Goal: Task Accomplishment & Management: Use online tool/utility

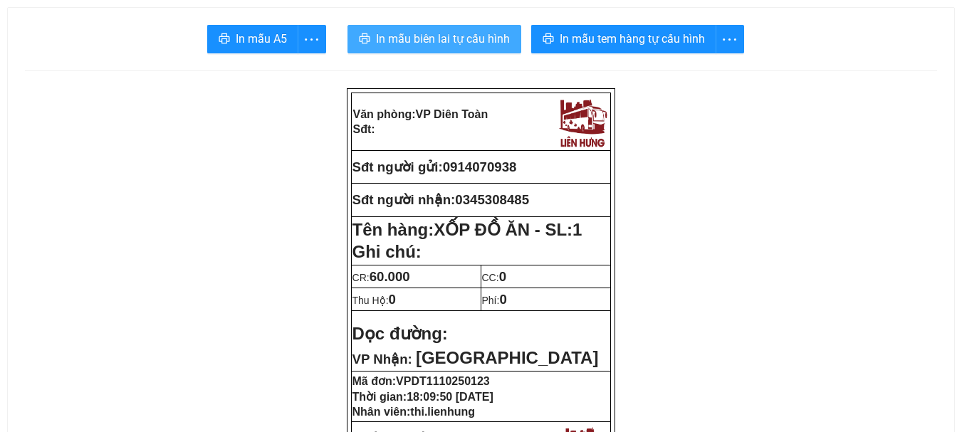
click at [481, 47] on span "In mẫu biên lai tự cấu hình" at bounding box center [443, 39] width 134 height 18
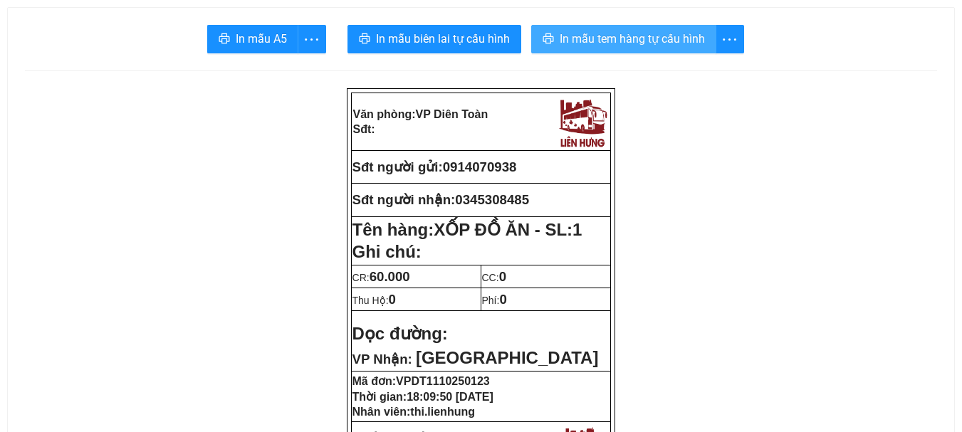
click at [670, 34] on span "In mẫu tem hàng tự cấu hình" at bounding box center [632, 39] width 145 height 18
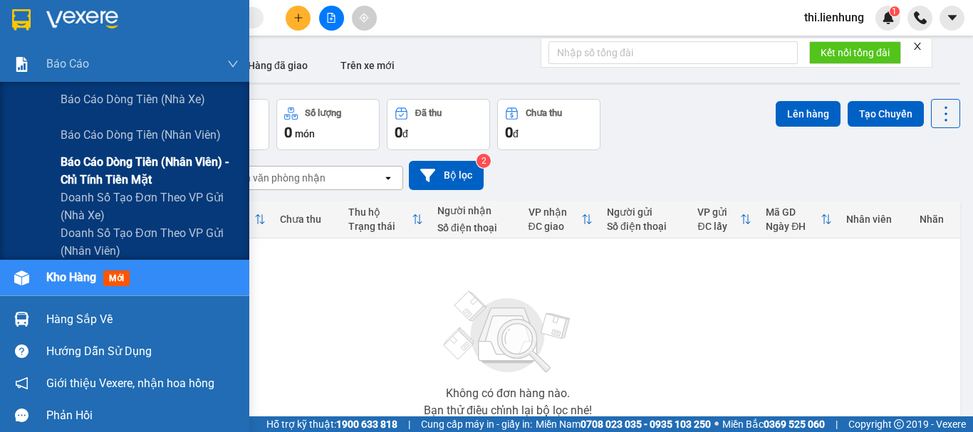
click at [130, 177] on span "Báo cáo dòng tiền (nhân viên) - chỉ tính tiền mặt" at bounding box center [150, 171] width 178 height 36
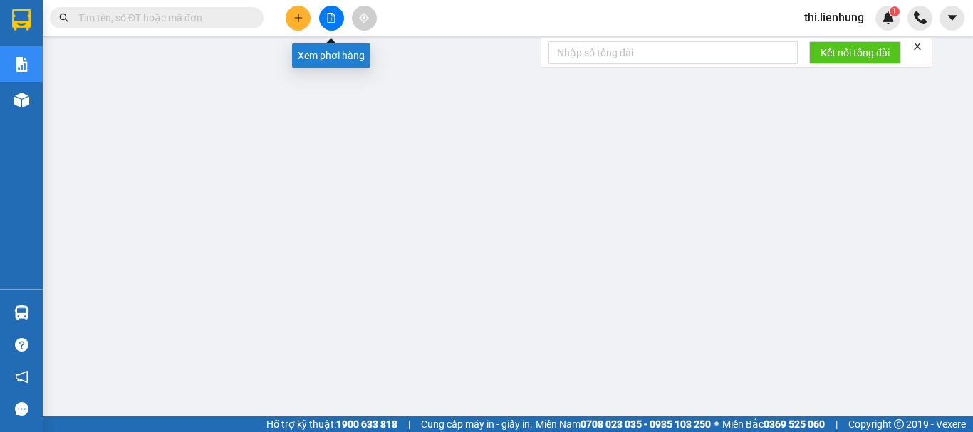
click at [332, 19] on icon "file-add" at bounding box center [332, 18] width 8 height 10
